Goal: Task Accomplishment & Management: Manage account settings

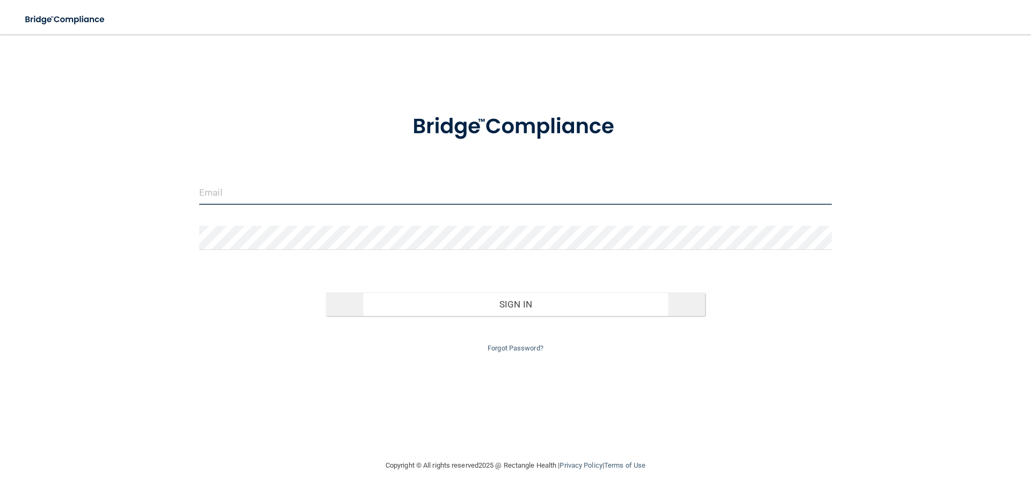
type input "[EMAIL_ADDRESS][DOMAIN_NAME]"
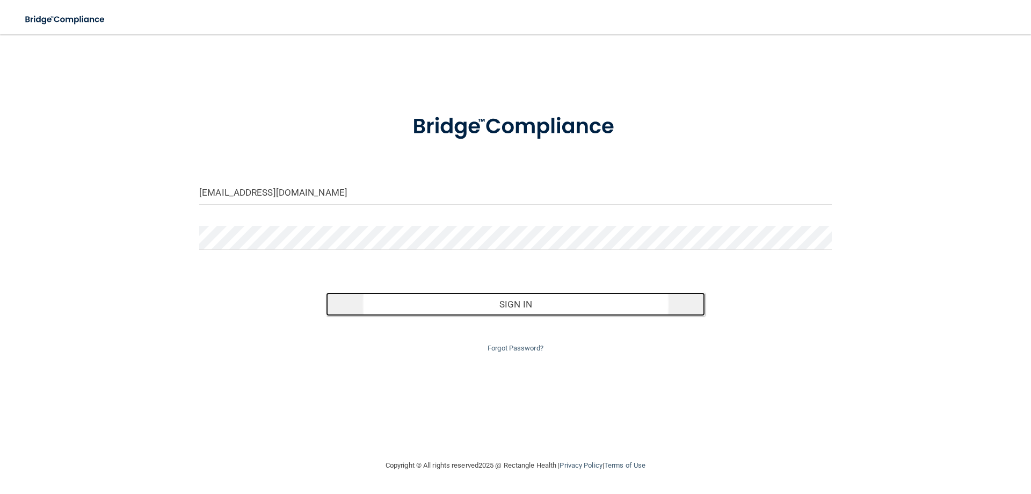
click at [513, 309] on button "Sign In" at bounding box center [516, 304] width 380 height 24
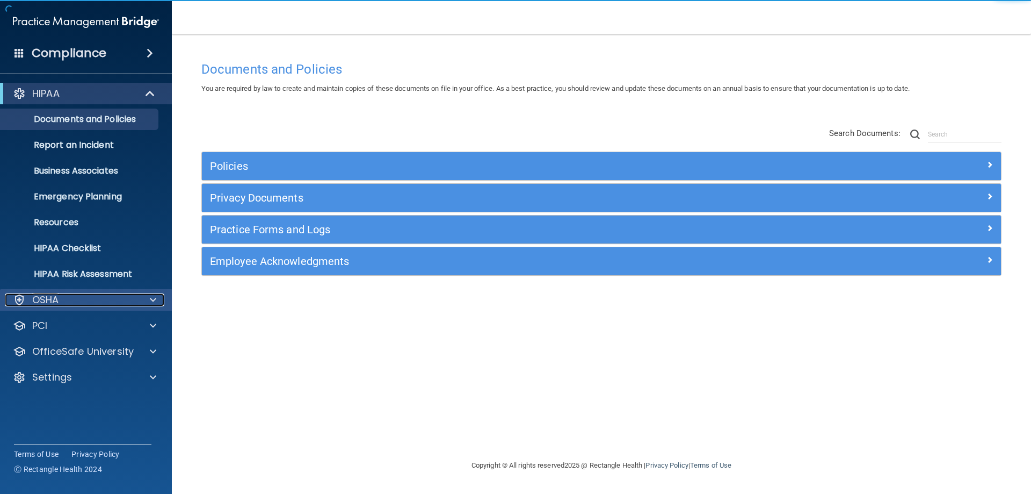
click at [136, 294] on div "OSHA" at bounding box center [71, 299] width 133 height 13
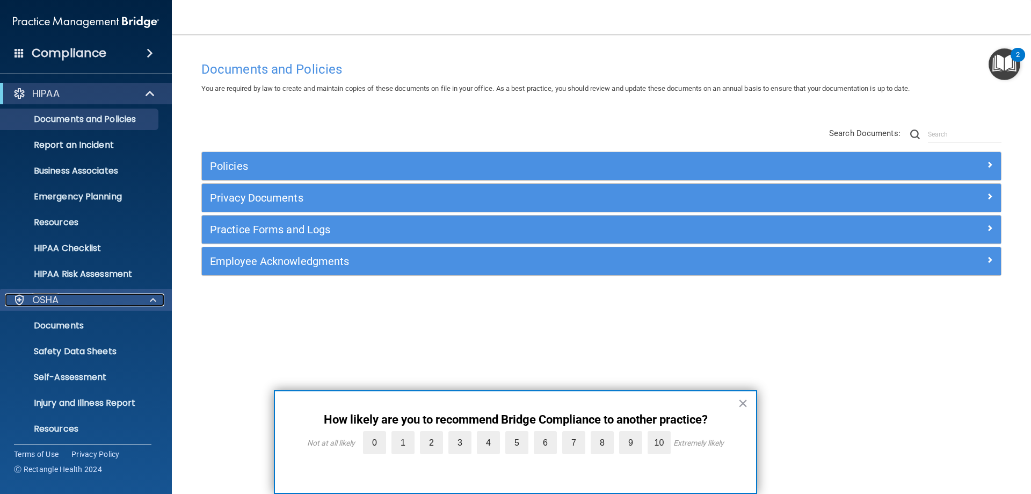
click at [136, 294] on div "OSHA" at bounding box center [71, 299] width 133 height 13
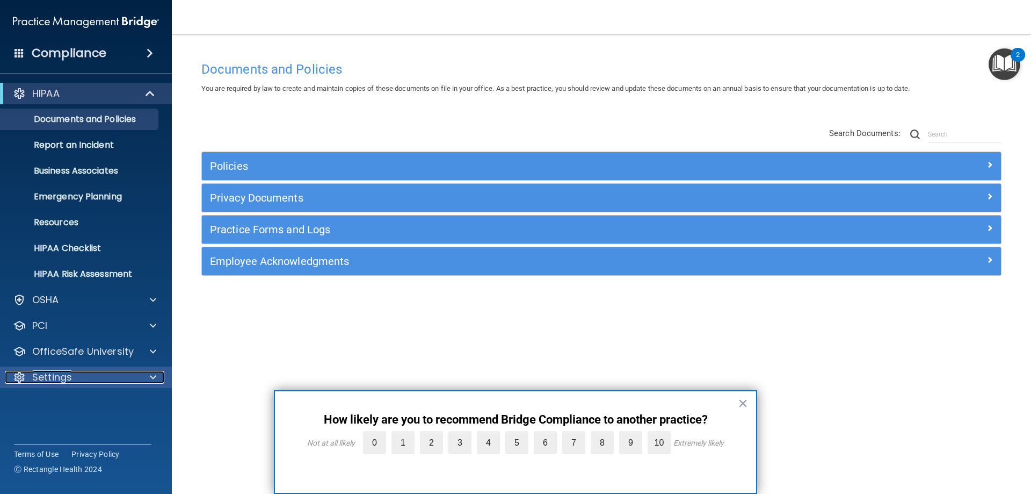
click at [64, 376] on p "Settings" at bounding box center [52, 377] width 40 height 13
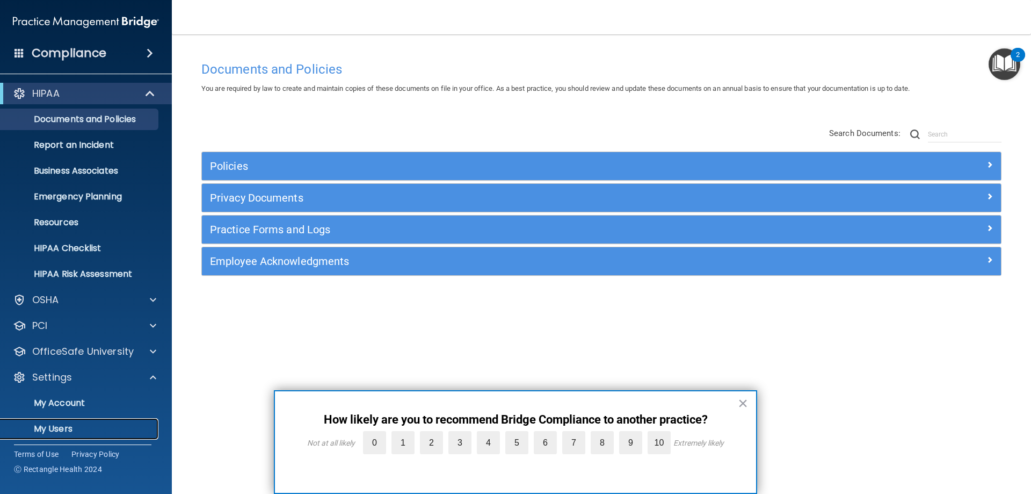
click at [63, 429] on p "My Users" at bounding box center [80, 428] width 147 height 11
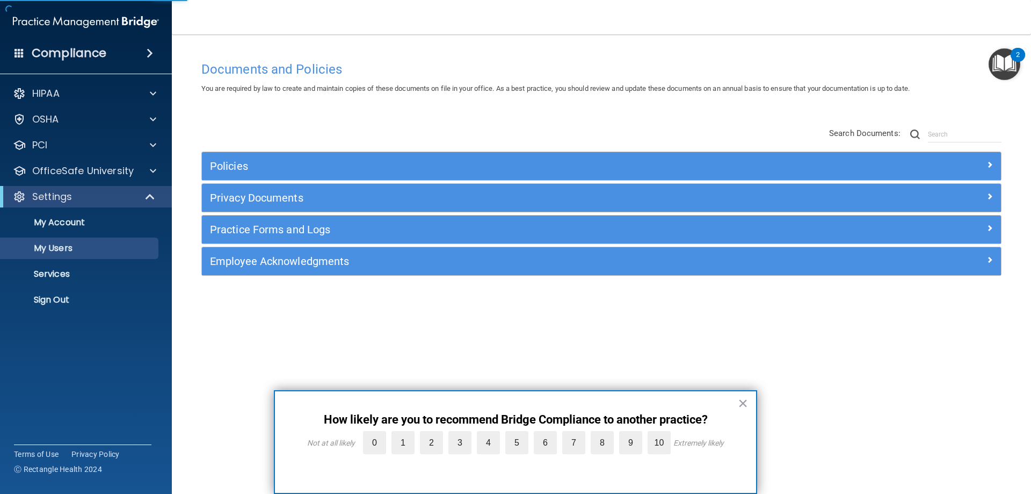
select select "20"
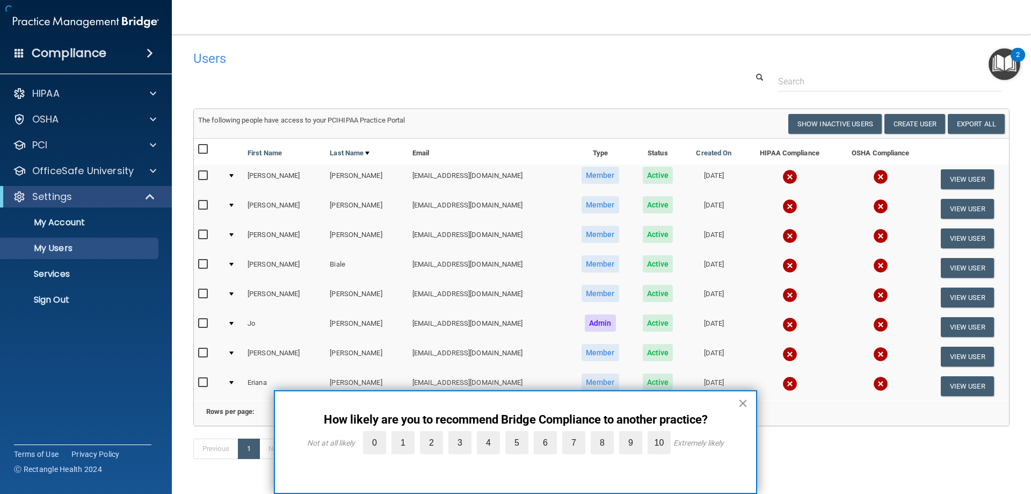
click at [742, 403] on button "×" at bounding box center [743, 402] width 10 height 17
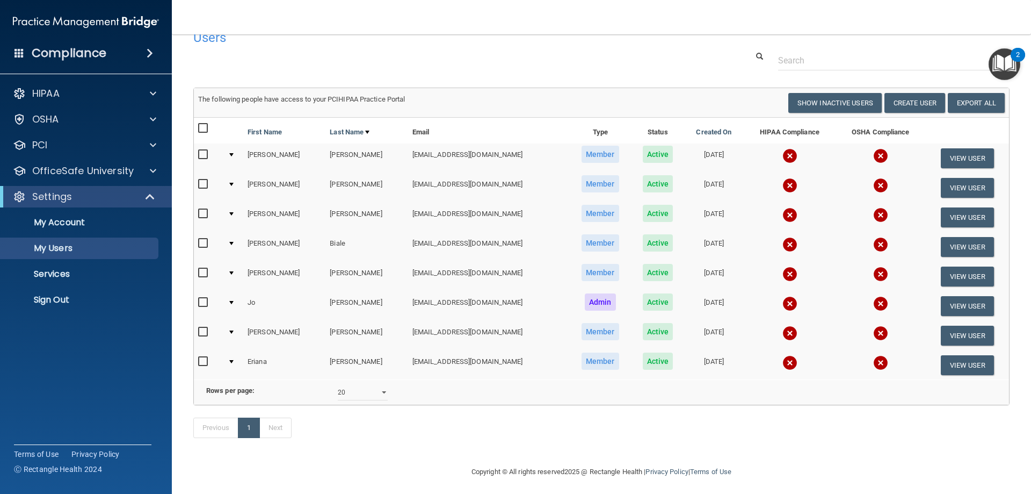
scroll to position [41, 0]
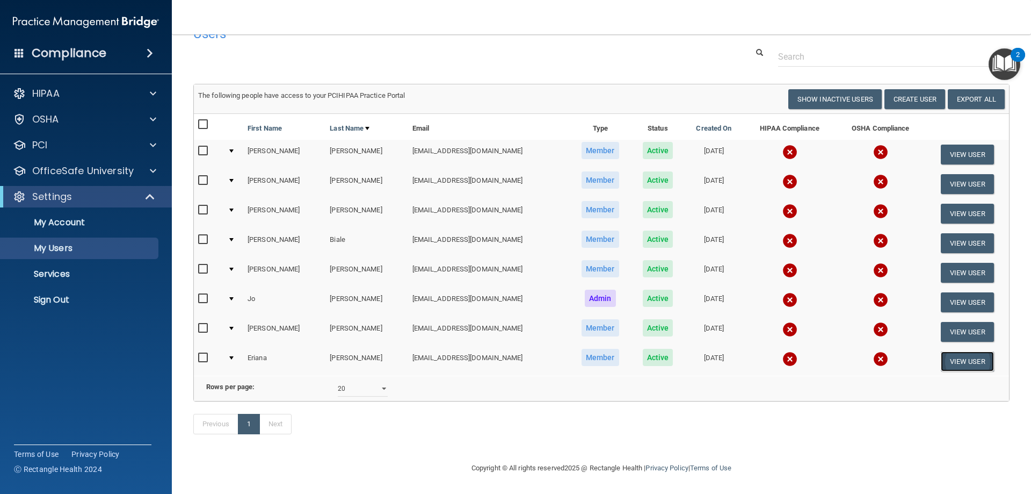
click at [954, 351] on button "View User" at bounding box center [967, 361] width 53 height 20
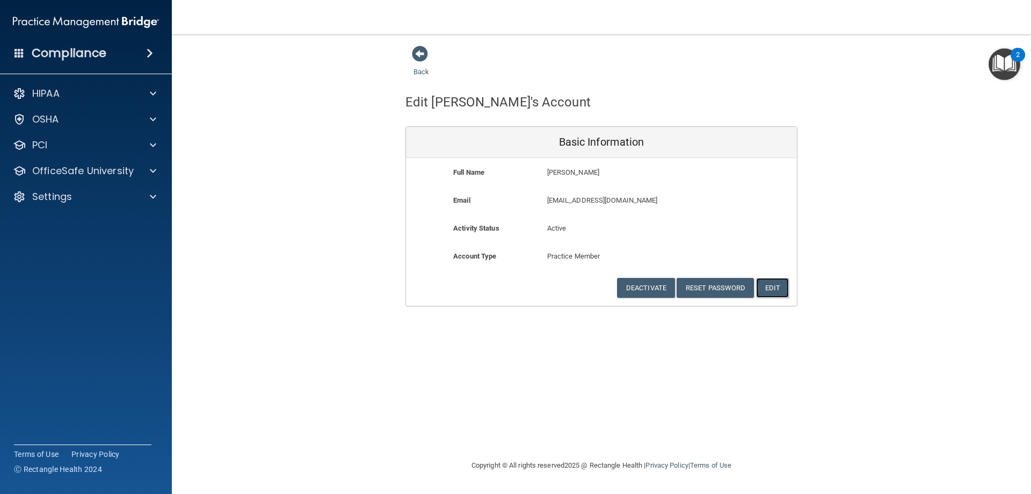
click at [788, 284] on button "Edit" at bounding box center [772, 288] width 33 height 20
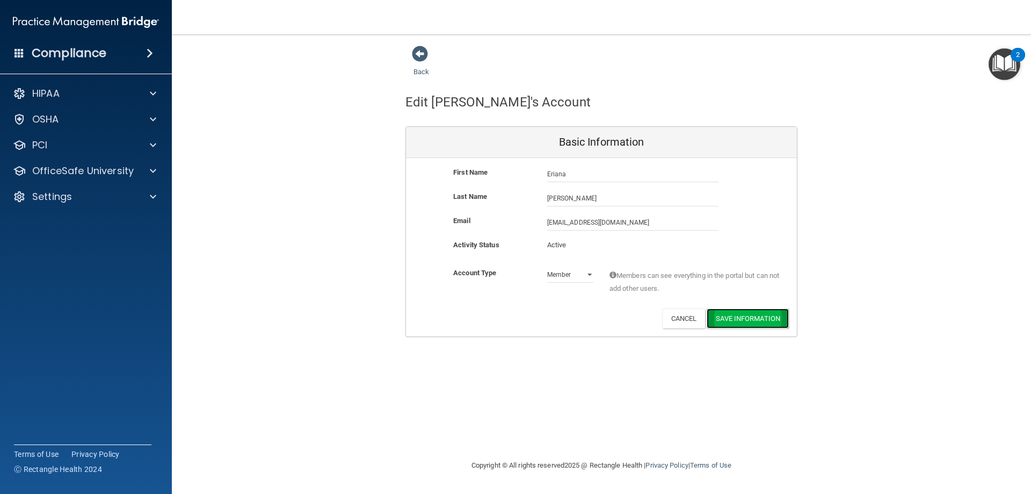
click at [758, 326] on button "Save Information" at bounding box center [748, 318] width 82 height 20
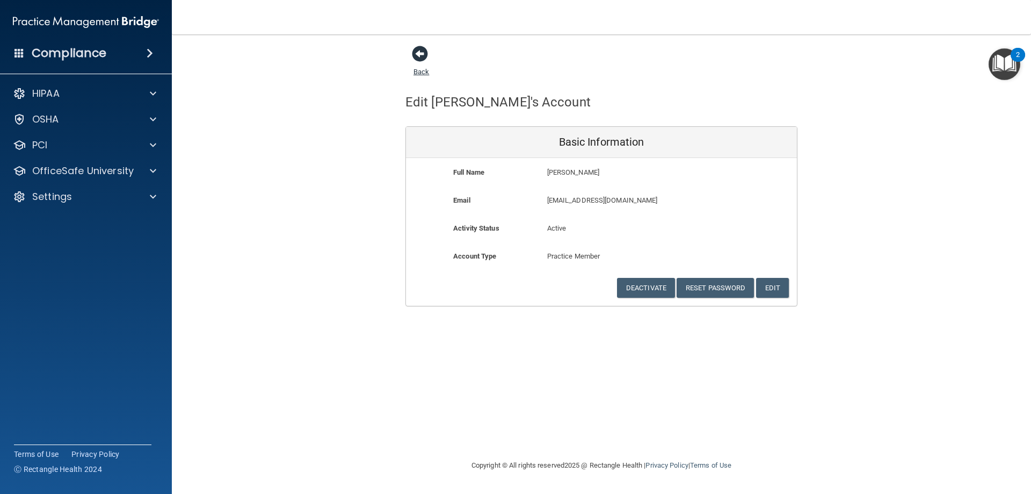
click at [416, 57] on span at bounding box center [420, 54] width 16 height 16
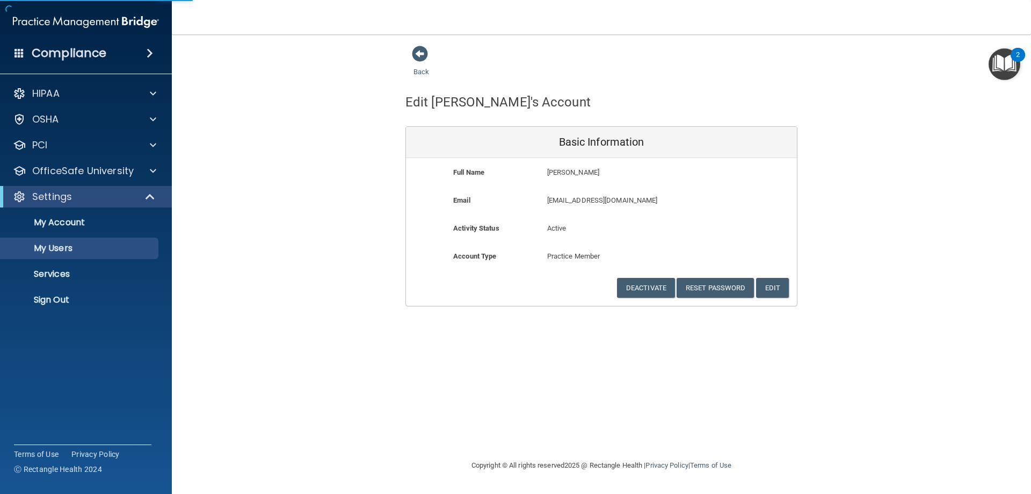
select select "20"
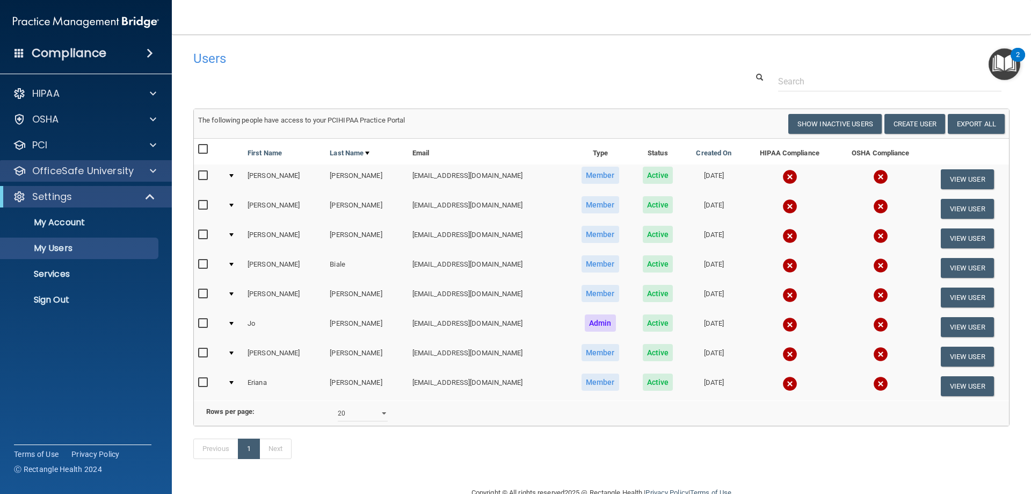
click at [71, 162] on div "OfficeSafe University" at bounding box center [86, 170] width 172 height 21
click at [71, 166] on p "OfficeSafe University" at bounding box center [83, 170] width 102 height 13
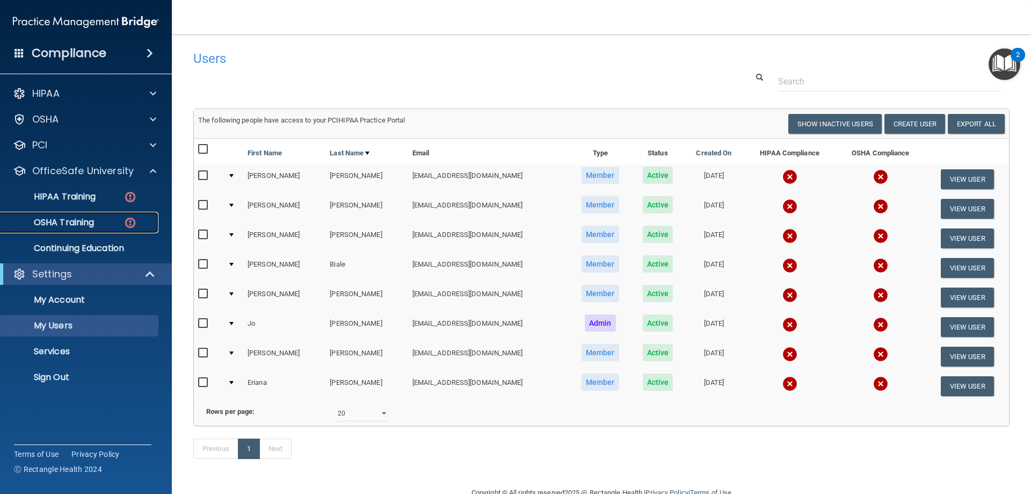
click at [71, 225] on p "OSHA Training" at bounding box center [50, 222] width 87 height 11
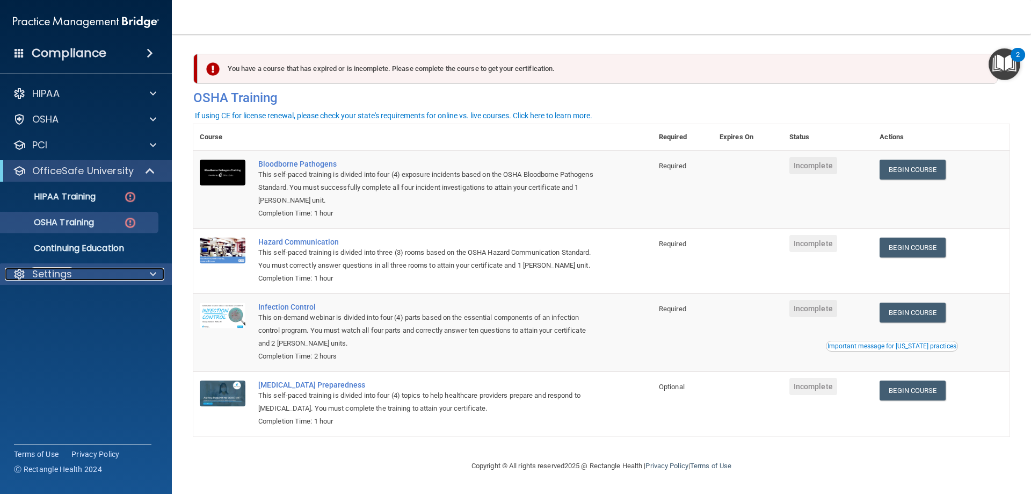
click at [59, 275] on p "Settings" at bounding box center [52, 273] width 40 height 13
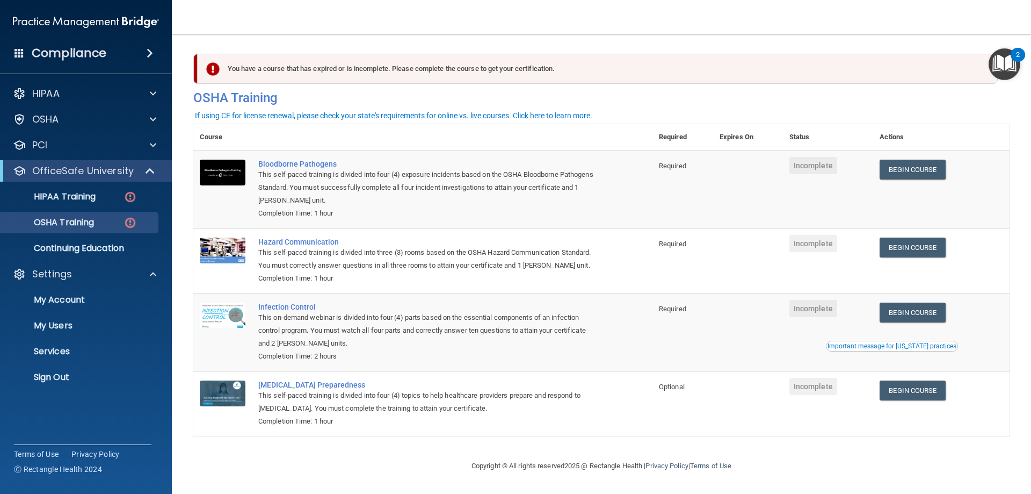
click at [997, 56] on img "Open Resource Center, 2 new notifications" at bounding box center [1005, 64] width 32 height 32
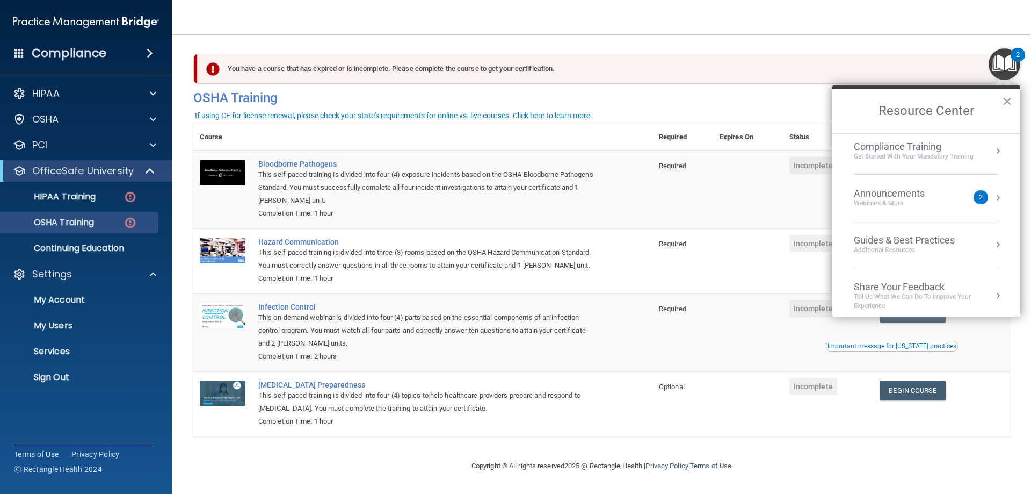
scroll to position [154, 0]
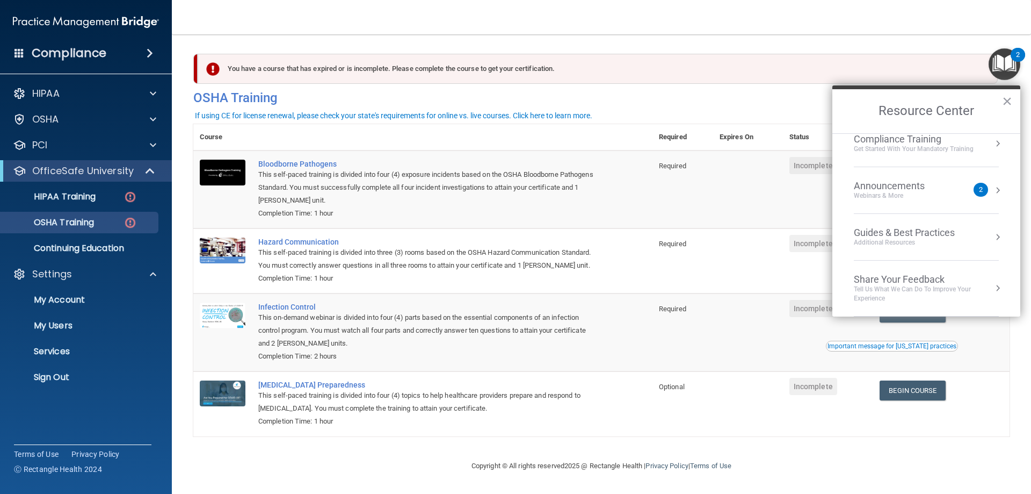
click at [983, 236] on div "Guides & Best Practices Additional Resources" at bounding box center [926, 237] width 145 height 20
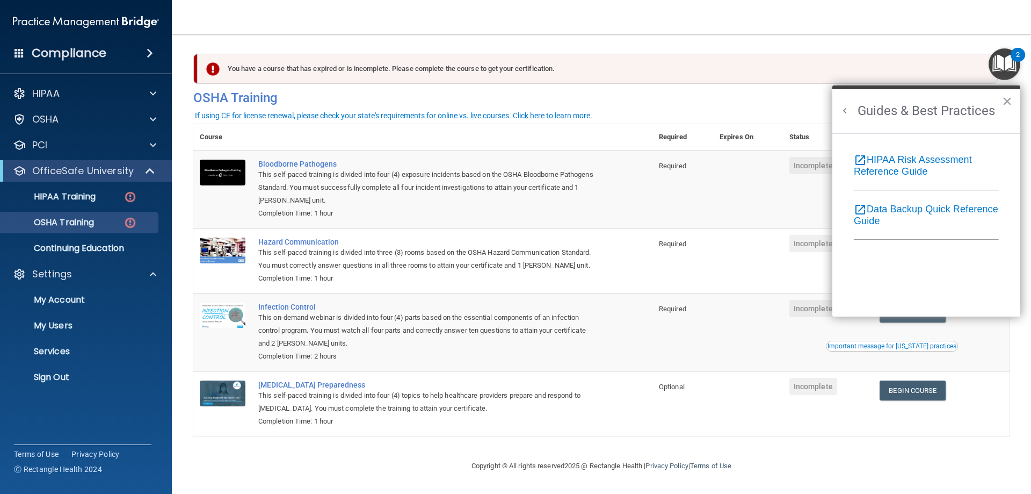
click at [848, 108] on button "Back to Resource Center Home" at bounding box center [845, 110] width 11 height 11
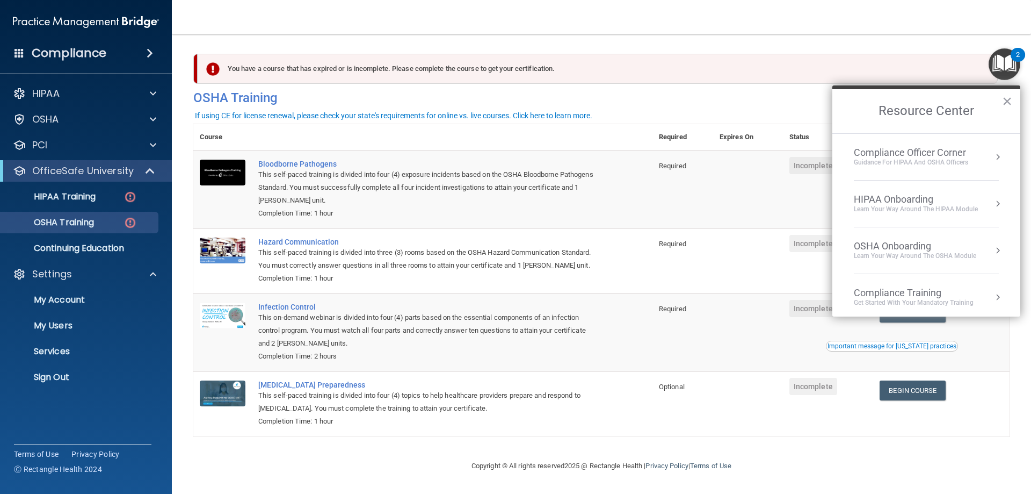
scroll to position [154, 0]
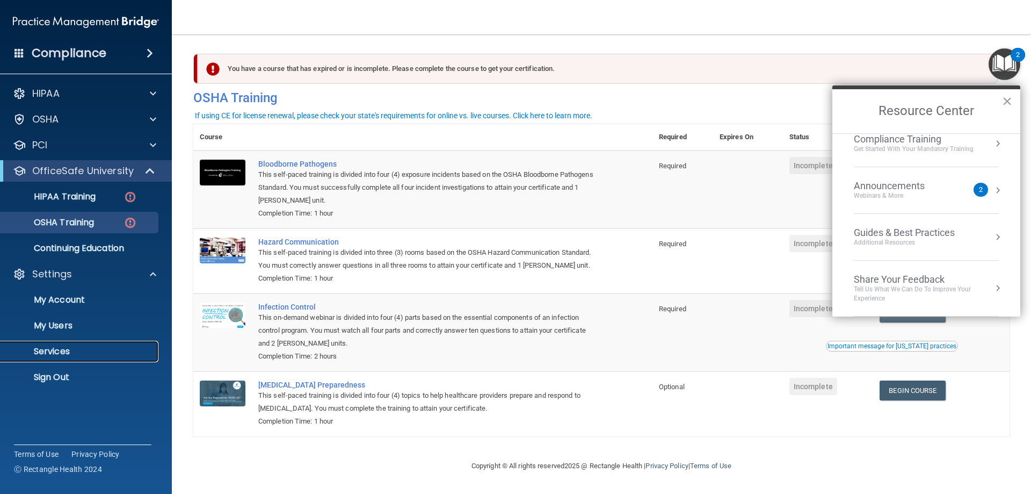
click at [57, 349] on p "Services" at bounding box center [80, 351] width 147 height 11
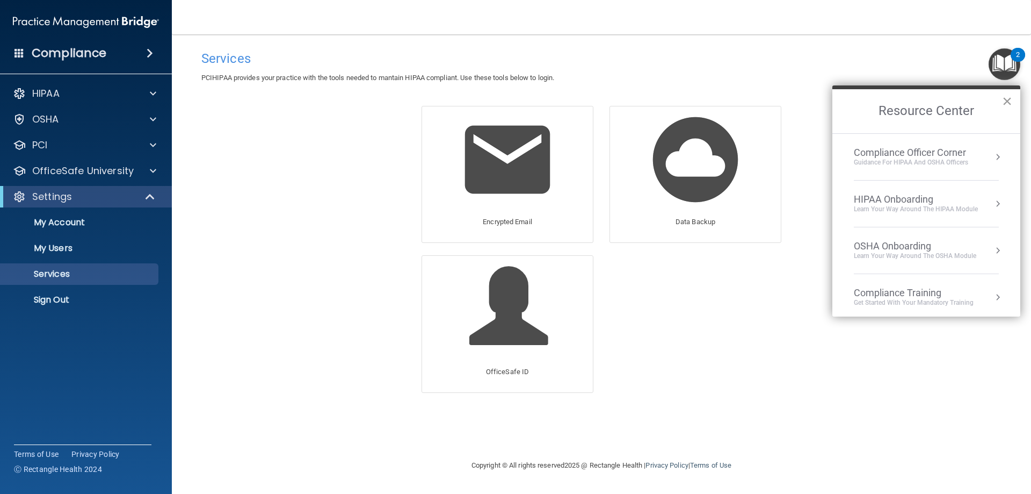
click at [1006, 100] on button "×" at bounding box center [1007, 100] width 10 height 17
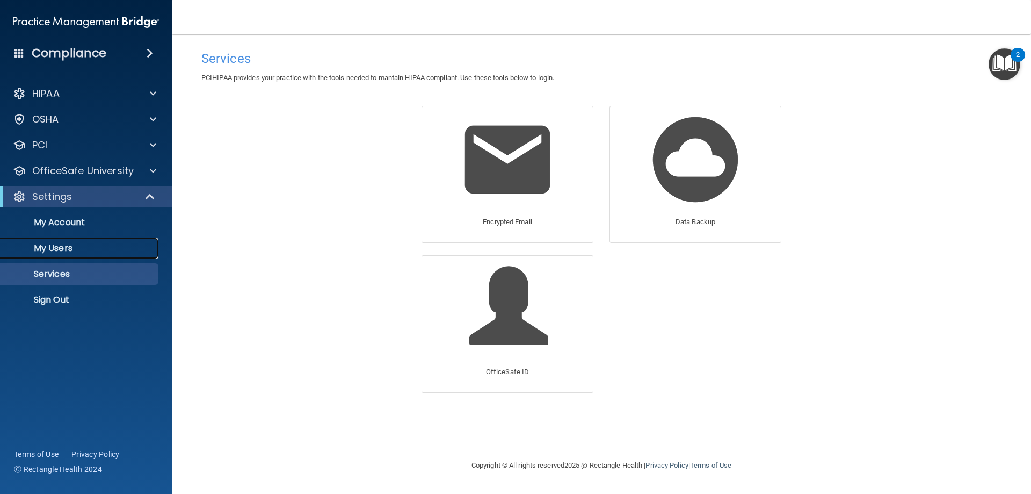
click at [68, 250] on p "My Users" at bounding box center [80, 248] width 147 height 11
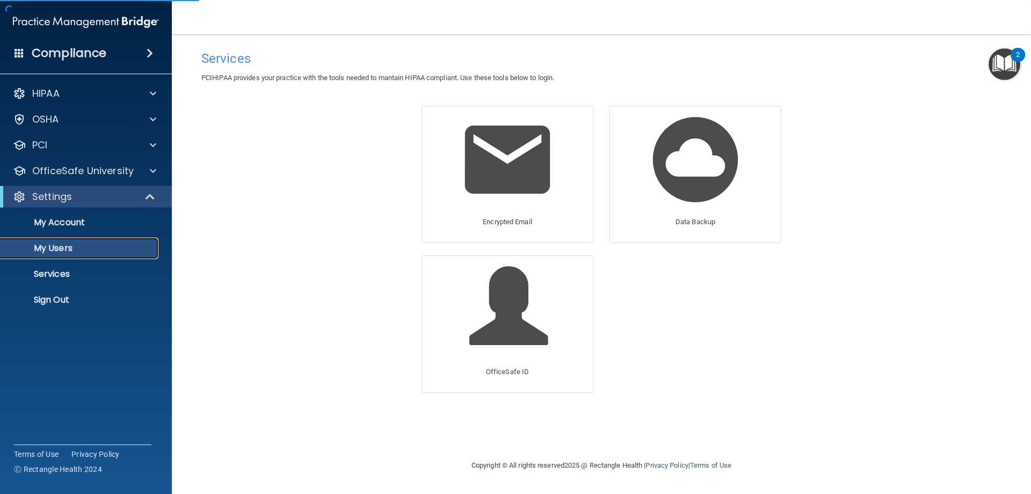
select select "20"
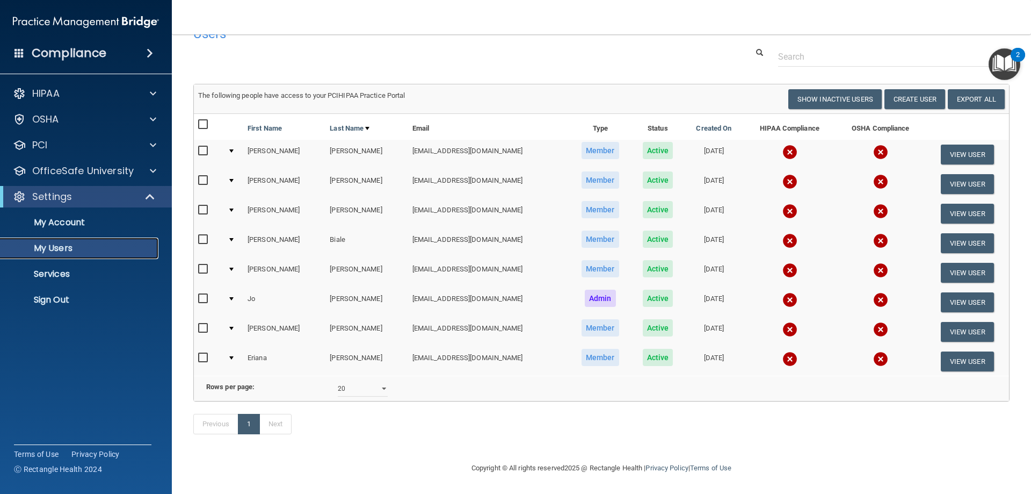
scroll to position [41, 0]
click at [205, 353] on input "checkbox" at bounding box center [204, 357] width 12 height 9
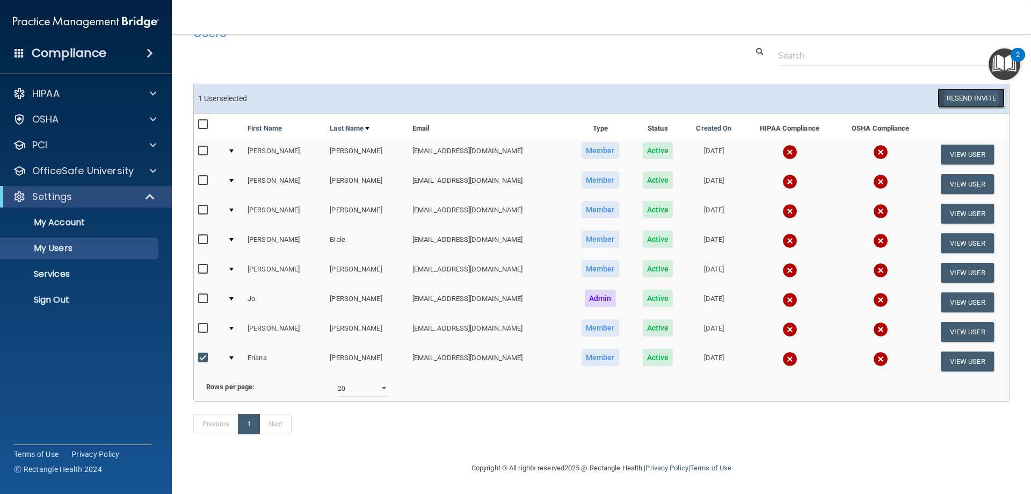
click at [948, 88] on button "Resend Invite" at bounding box center [971, 98] width 67 height 20
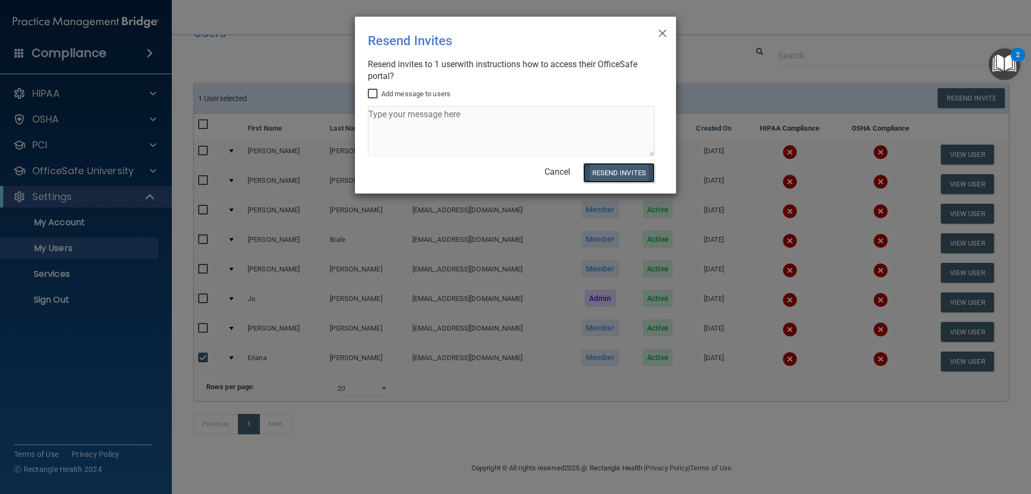
click at [633, 171] on button "Resend Invites" at bounding box center [618, 173] width 71 height 20
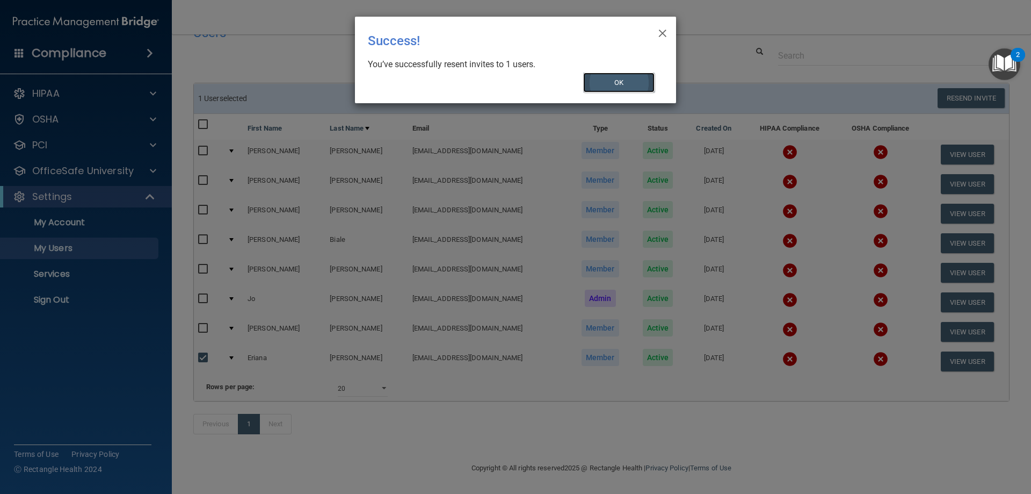
drag, startPoint x: 622, startPoint y: 85, endPoint x: 472, endPoint y: 186, distance: 181.1
click at [622, 85] on button "OK" at bounding box center [619, 83] width 72 height 20
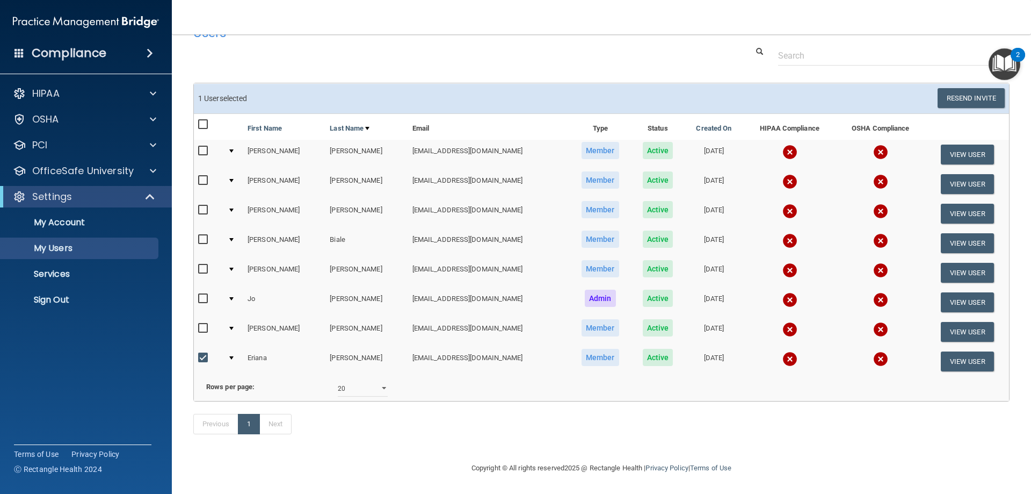
click at [202, 353] on input "checkbox" at bounding box center [204, 357] width 12 height 9
checkbox input "false"
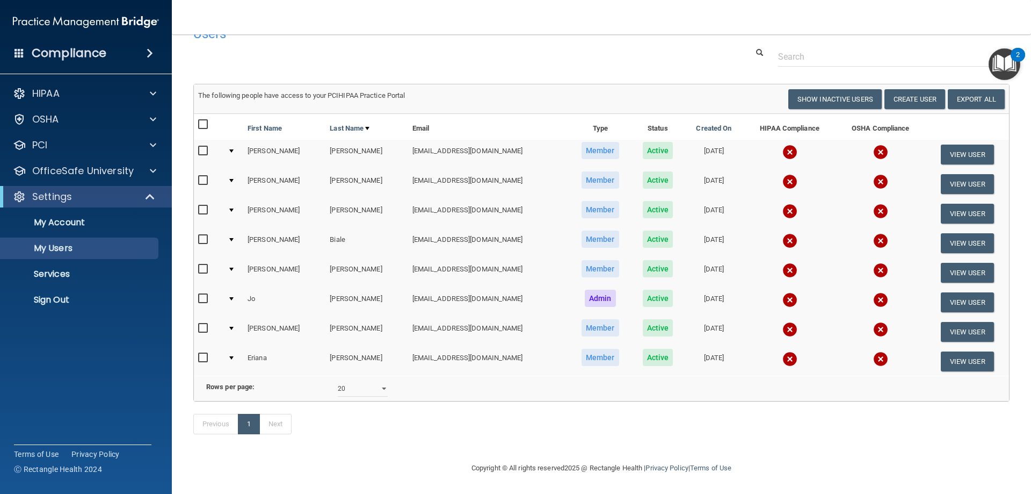
click at [200, 324] on input "checkbox" at bounding box center [204, 328] width 12 height 9
checkbox input "true"
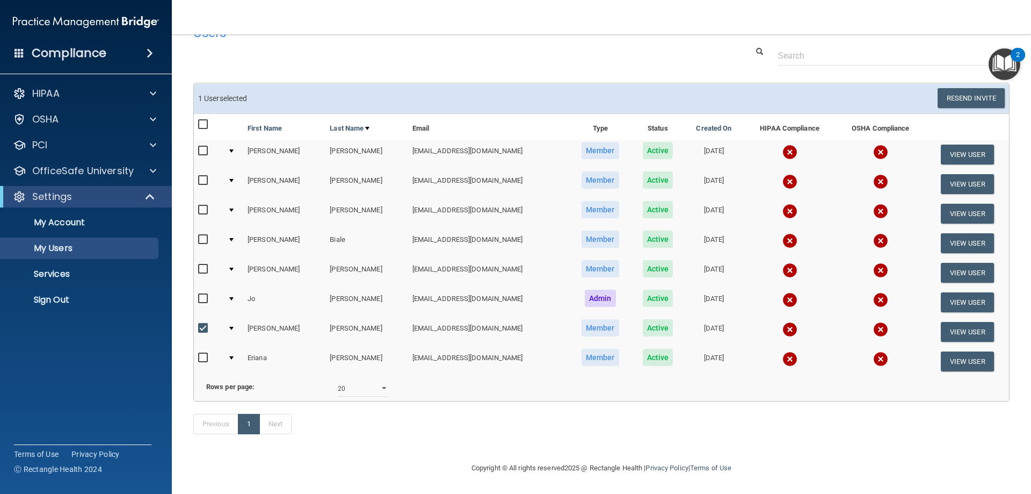
click at [204, 265] on input "checkbox" at bounding box center [204, 269] width 12 height 9
checkbox input "true"
click at [205, 294] on input "checkbox" at bounding box center [204, 298] width 12 height 9
checkbox input "true"
click at [205, 235] on input "checkbox" at bounding box center [204, 239] width 12 height 9
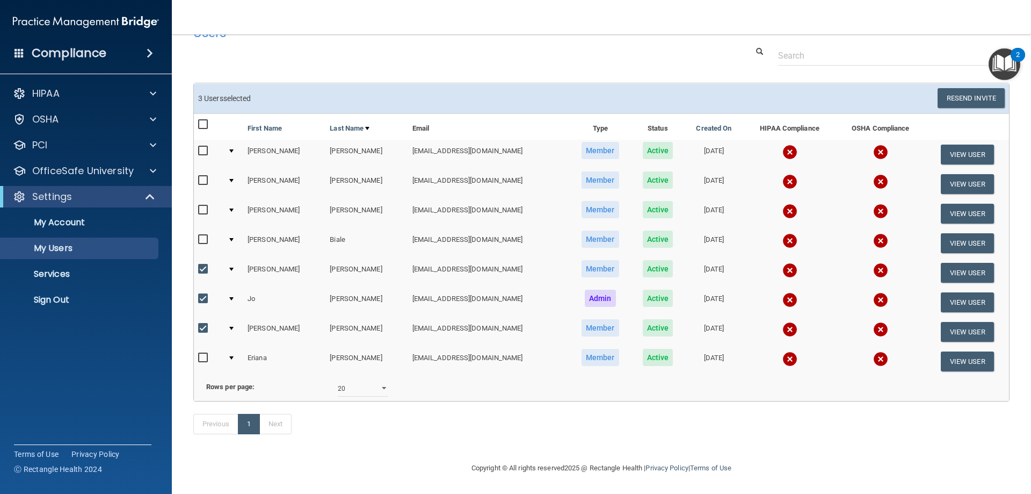
checkbox input "true"
click at [204, 206] on input "checkbox" at bounding box center [204, 210] width 12 height 9
checkbox input "true"
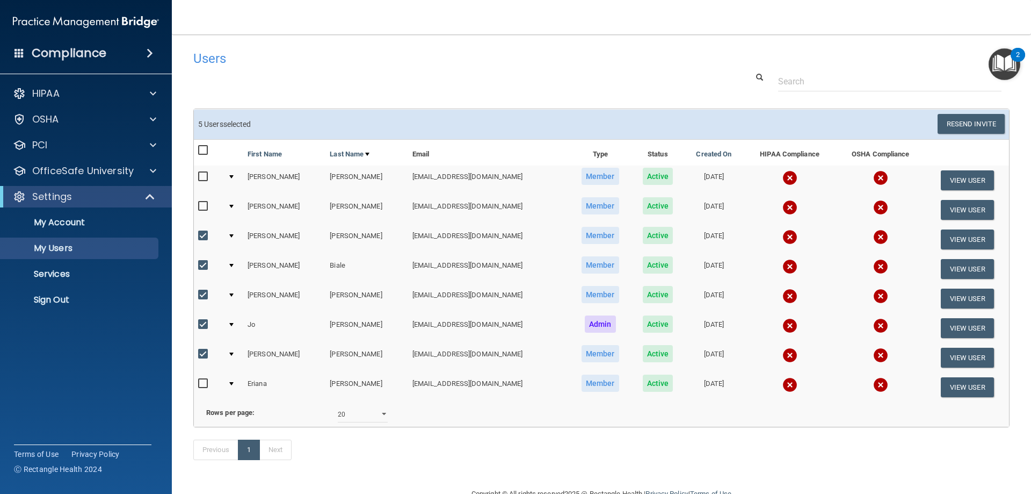
click at [202, 207] on input "checkbox" at bounding box center [204, 206] width 12 height 9
checkbox input "true"
click at [204, 177] on input "checkbox" at bounding box center [204, 176] width 12 height 9
checkbox input "true"
click at [971, 122] on button "Resend Invite" at bounding box center [971, 124] width 67 height 20
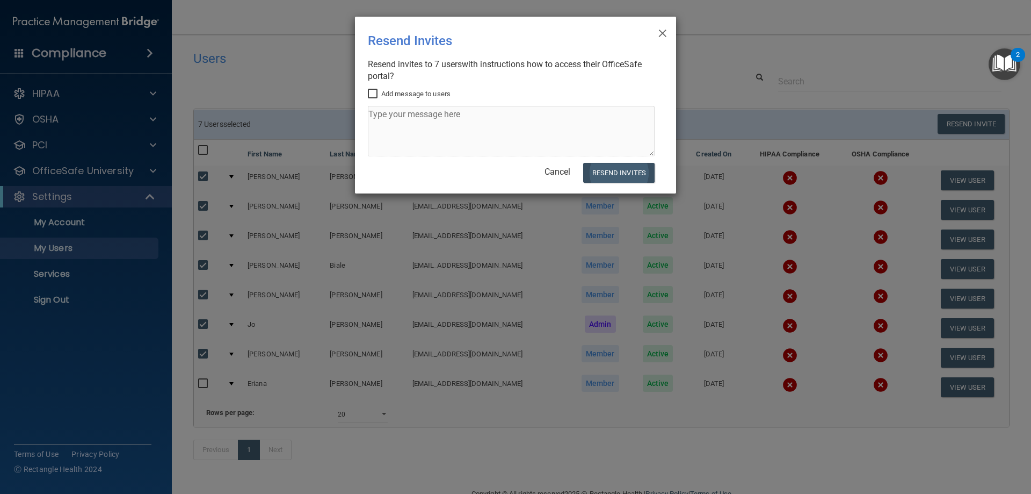
click at [612, 166] on div "× Close Resend Invites There was an error while sending the invitations ... Res…" at bounding box center [515, 105] width 321 height 177
click at [612, 166] on button "Resend Invites" at bounding box center [618, 173] width 71 height 20
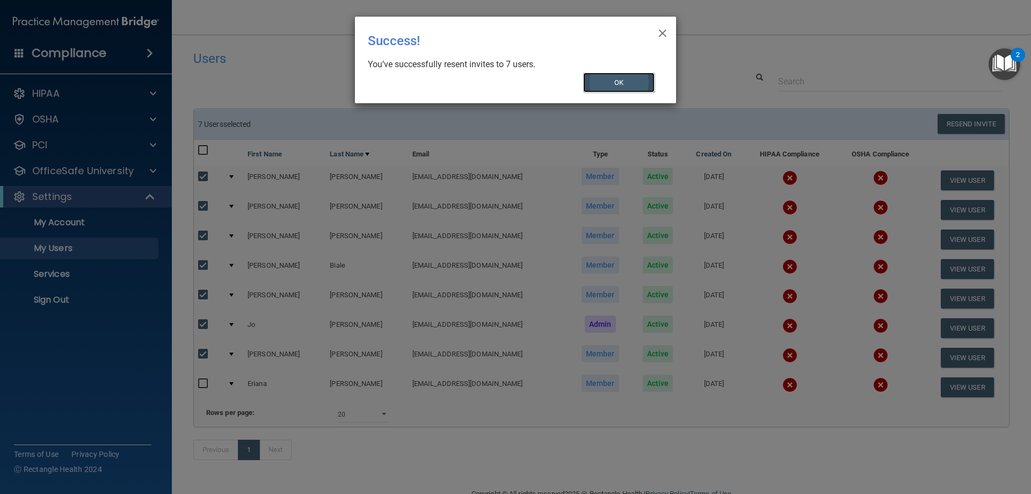
click at [605, 81] on button "OK" at bounding box center [619, 83] width 72 height 20
